Goal: Navigation & Orientation: Find specific page/section

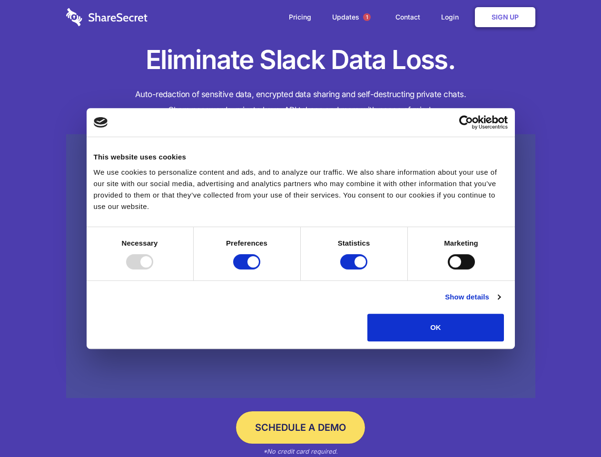
click at [153, 270] on div at bounding box center [139, 261] width 27 height 15
click at [260, 270] on input "Preferences" at bounding box center [246, 261] width 27 height 15
checkbox input "false"
click at [355, 270] on input "Statistics" at bounding box center [353, 261] width 27 height 15
checkbox input "false"
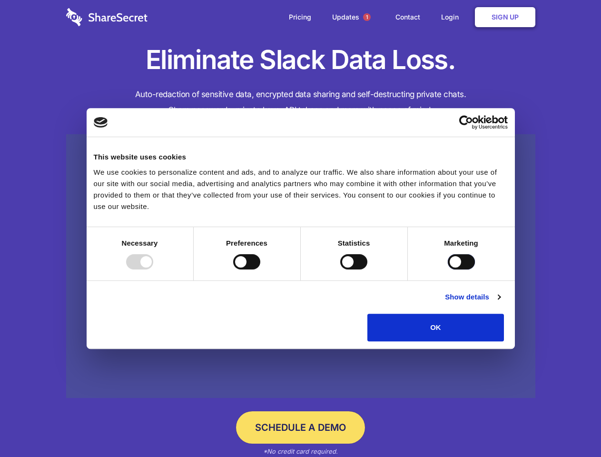
click at [448, 270] on input "Marketing" at bounding box center [461, 261] width 27 height 15
checkbox input "true"
click at [500, 303] on link "Show details" at bounding box center [472, 296] width 55 height 11
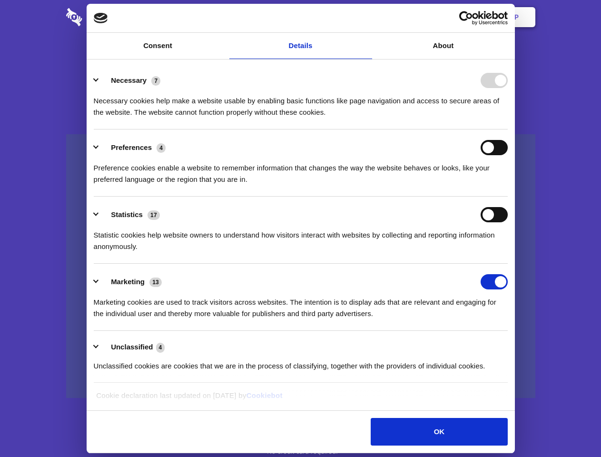
click at [508, 130] on li "Necessary 7 Necessary cookies help make a website usable by enabling basic func…" at bounding box center [301, 95] width 414 height 67
click at [367, 17] on span "1" at bounding box center [367, 17] width 8 height 8
